Goal: Obtain resource: Download file/media

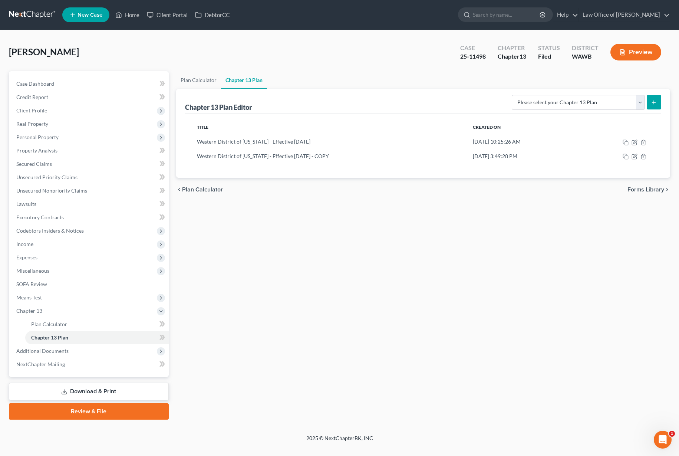
click at [51, 8] on link at bounding box center [32, 14] width 47 height 13
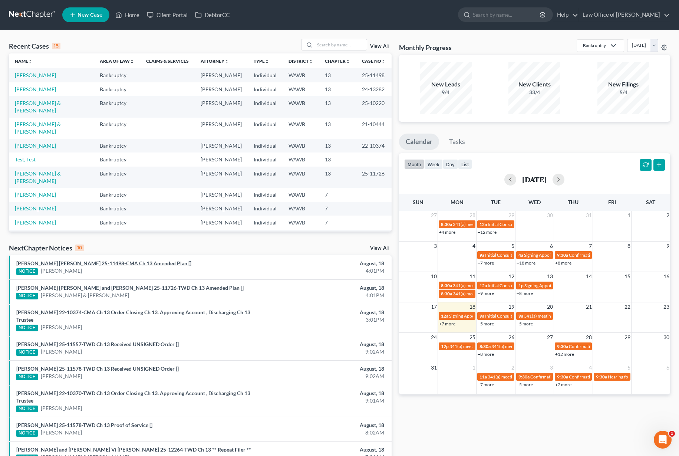
click at [72, 262] on link "[PERSON_NAME] [PERSON_NAME] 25-11498-CMA Ch 13 Amended Plan []" at bounding box center [103, 263] width 175 height 6
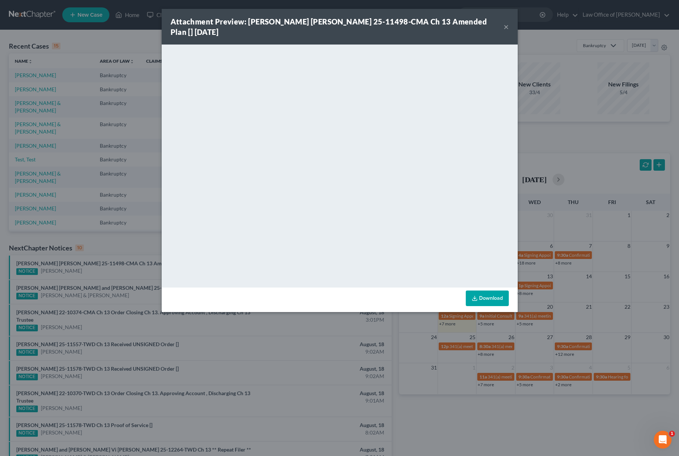
click at [141, 230] on div "Attachment Preview: [PERSON_NAME] [PERSON_NAME] 25-11498-CMA Ch 13 Amended Plan…" at bounding box center [339, 228] width 679 height 456
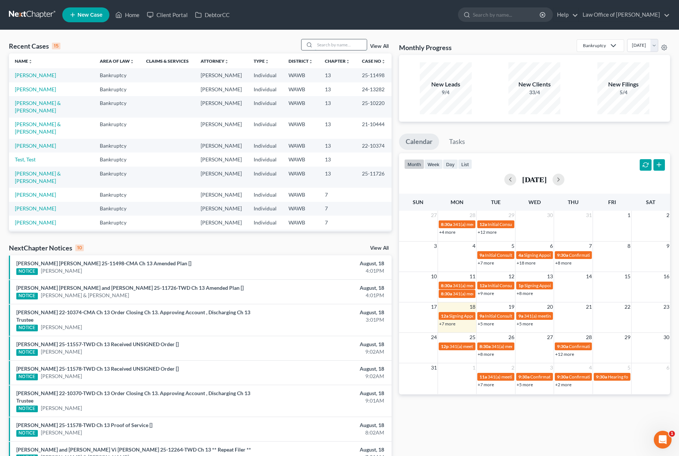
click at [336, 42] on input "search" at bounding box center [341, 44] width 52 height 11
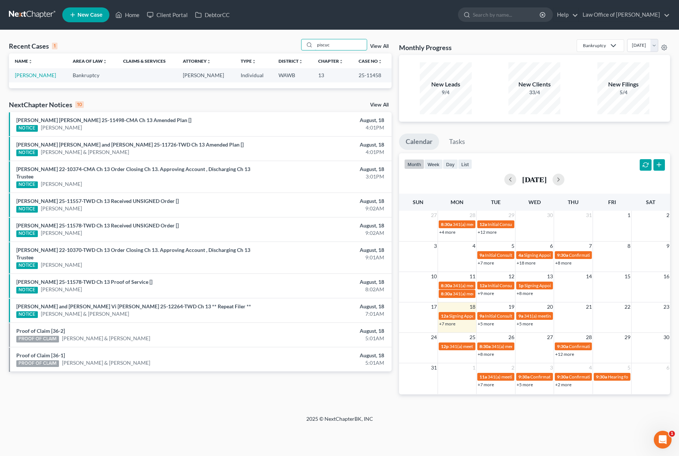
type input "piscuc"
click at [39, 71] on td "[PERSON_NAME]" at bounding box center [38, 75] width 58 height 14
click at [35, 75] on link "[PERSON_NAME]" at bounding box center [35, 75] width 41 height 6
select select "6"
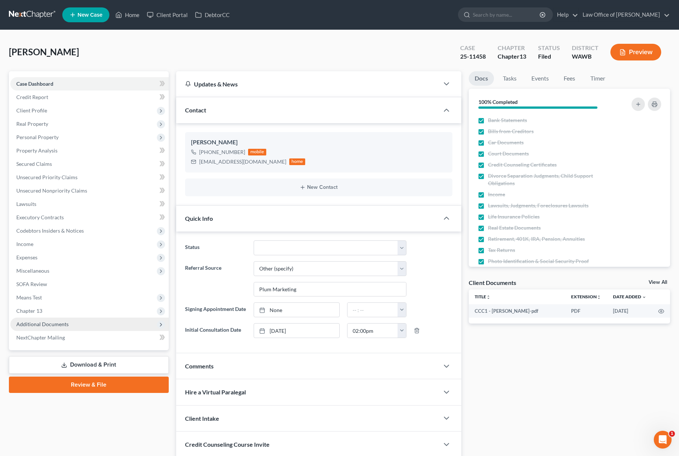
click at [63, 324] on span "Additional Documents" at bounding box center [42, 324] width 52 height 6
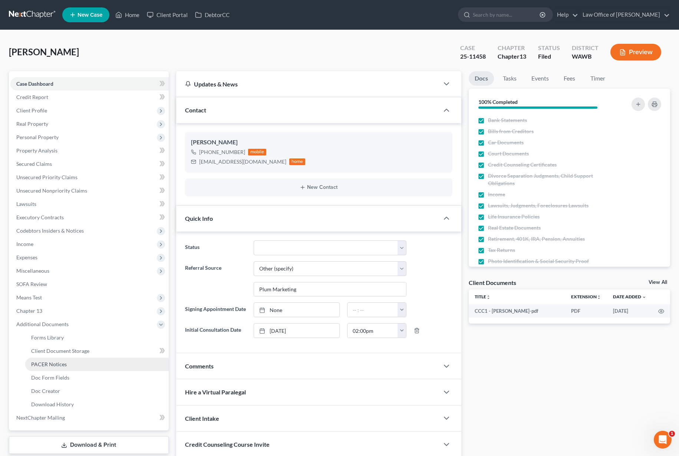
click at [57, 361] on span "PACER Notices" at bounding box center [49, 364] width 36 height 6
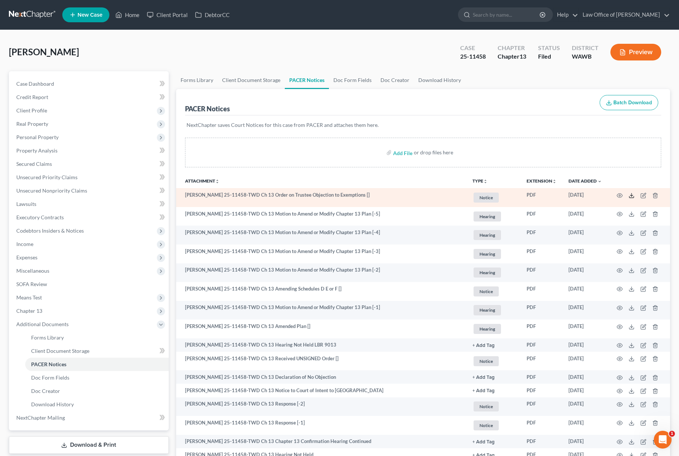
click at [631, 196] on icon at bounding box center [632, 196] width 6 height 6
